Goal: Information Seeking & Learning: Find contact information

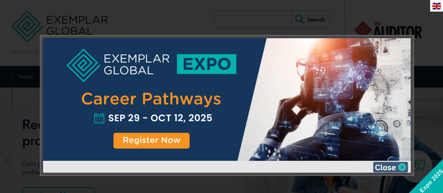
click at [401, 168] on img at bounding box center [390, 167] width 35 height 11
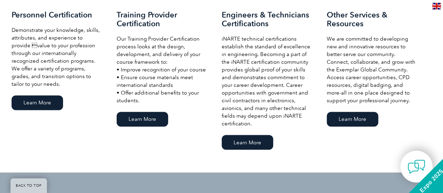
scroll to position [525, 0]
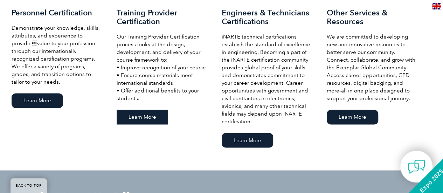
click at [140, 118] on link "Learn More" at bounding box center [142, 117] width 51 height 15
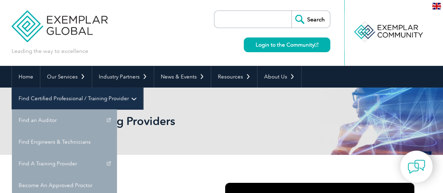
click at [143, 88] on link "Find Certified Professional / Training Provider" at bounding box center [77, 99] width 131 height 22
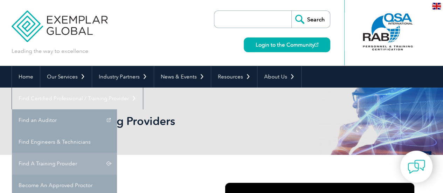
click at [117, 153] on link "Find A Training Provider" at bounding box center [64, 164] width 105 height 22
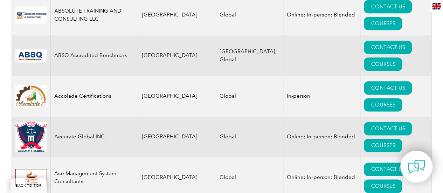
scroll to position [245, 0]
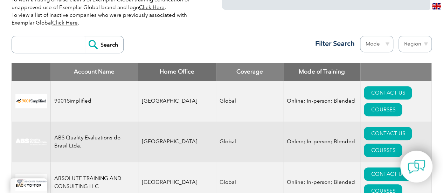
click at [425, 43] on select "Region [GEOGRAPHIC_DATA] [GEOGRAPHIC_DATA] [GEOGRAPHIC_DATA] [GEOGRAPHIC_DATA] …" at bounding box center [415, 44] width 33 height 16
select select "[GEOGRAPHIC_DATA]"
click at [399, 36] on select "Region [GEOGRAPHIC_DATA] [GEOGRAPHIC_DATA] [GEOGRAPHIC_DATA] [GEOGRAPHIC_DATA] …" at bounding box center [415, 44] width 33 height 16
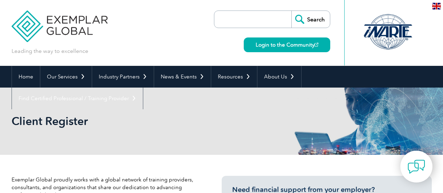
select select "[GEOGRAPHIC_DATA]"
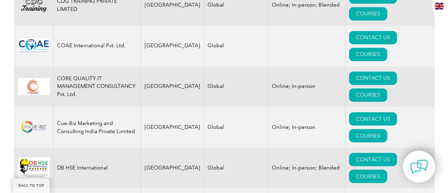
scroll to position [560, 0]
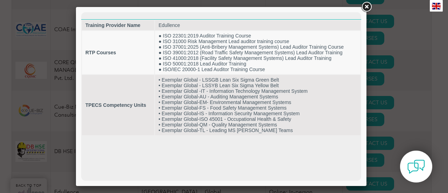
scroll to position [0, 0]
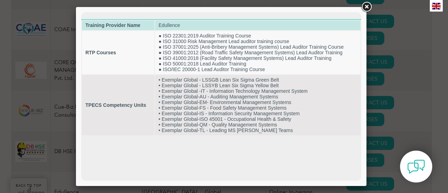
click at [192, 26] on td "Edullence" at bounding box center [258, 25] width 206 height 10
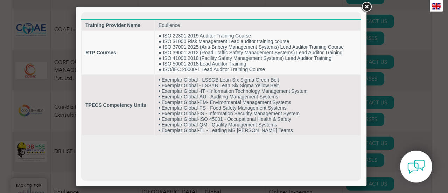
click at [368, 5] on link at bounding box center [366, 7] width 13 height 13
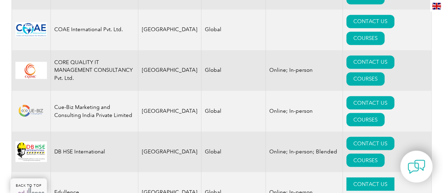
click at [349, 177] on link "CONTACT US" at bounding box center [370, 183] width 48 height 13
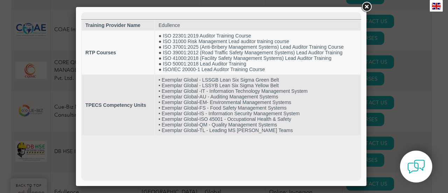
click at [365, 7] on link at bounding box center [366, 7] width 13 height 13
